Goal: Find specific page/section

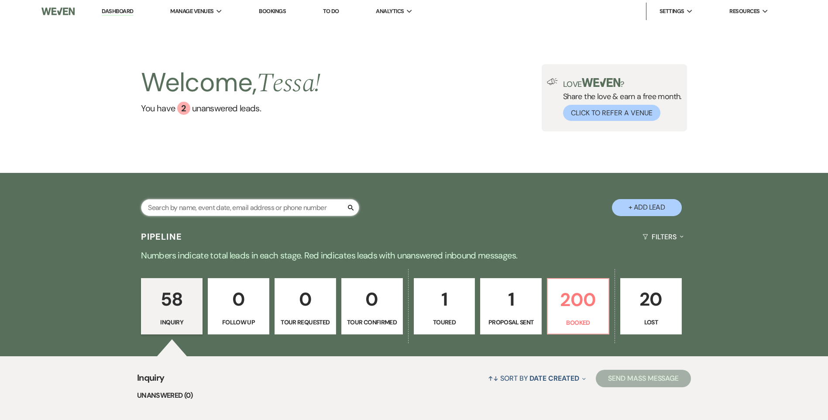
click at [266, 207] on input "text" at bounding box center [250, 207] width 218 height 17
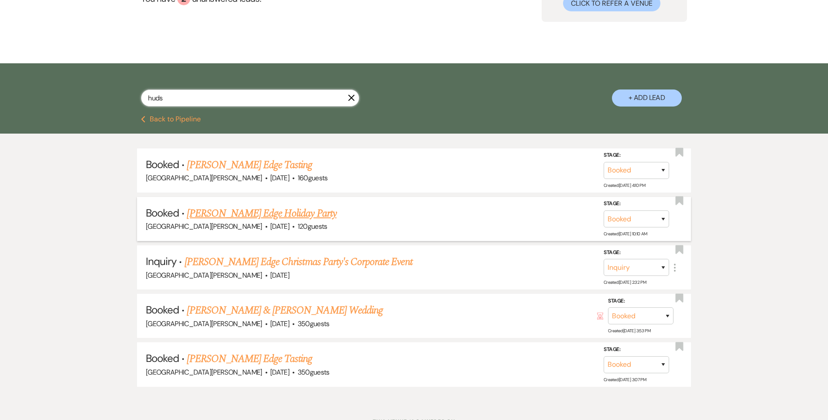
scroll to position [131, 0]
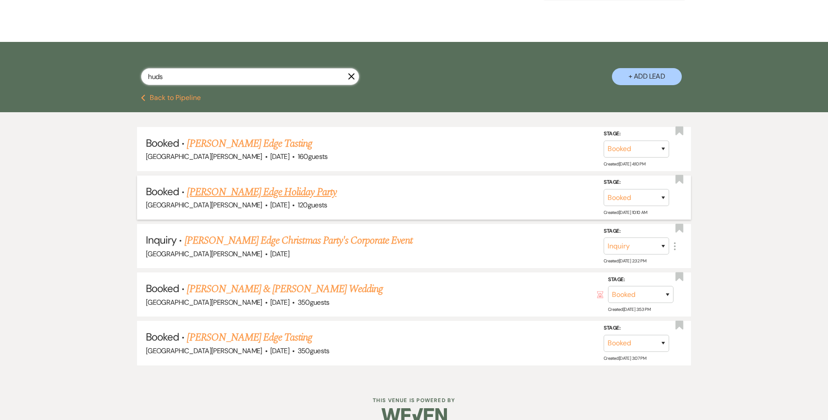
type input "huds"
click at [285, 195] on link "[PERSON_NAME] Edge Holiday Party" at bounding box center [261, 192] width 149 height 16
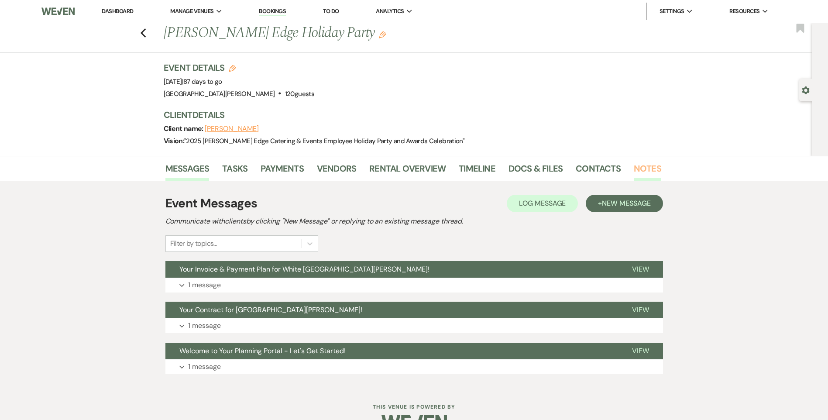
click at [636, 166] on link "Notes" at bounding box center [648, 171] width 28 height 19
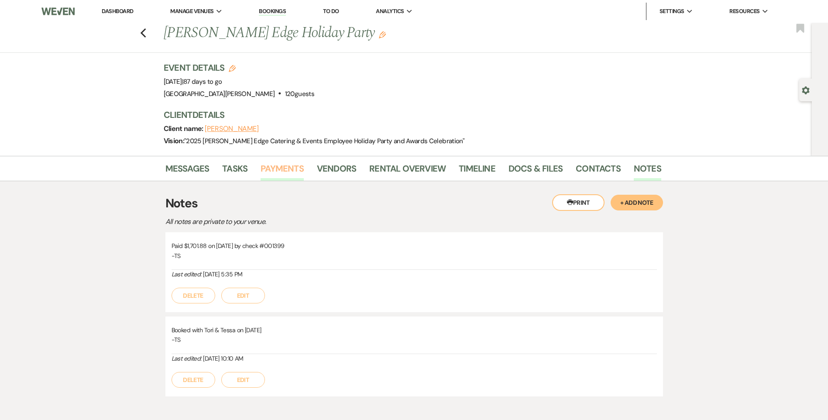
click at [273, 173] on link "Payments" at bounding box center [282, 171] width 43 height 19
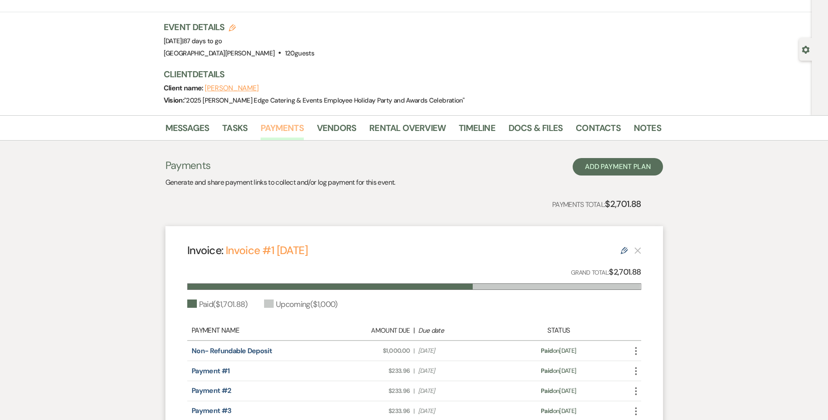
scroll to position [36, 0]
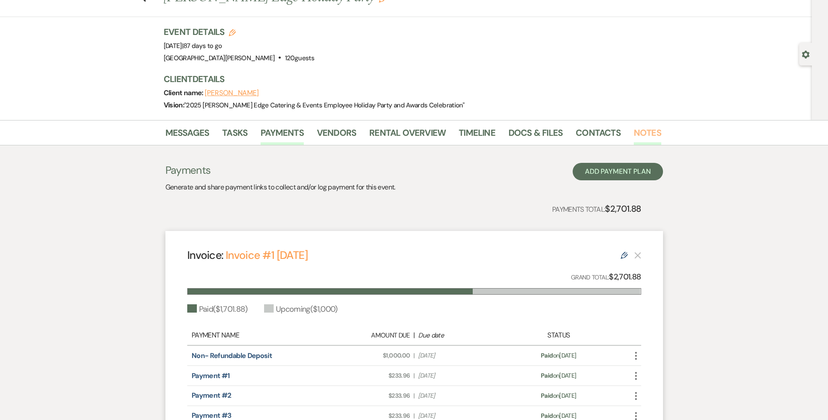
click at [635, 133] on link "Notes" at bounding box center [648, 135] width 28 height 19
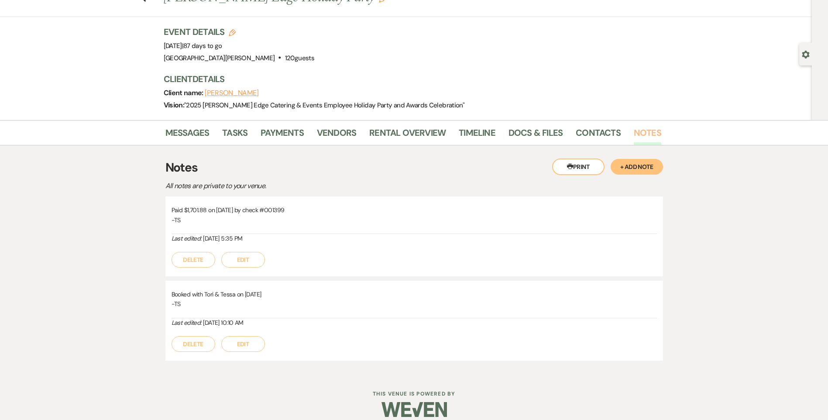
scroll to position [46, 0]
